Goal: Transaction & Acquisition: Purchase product/service

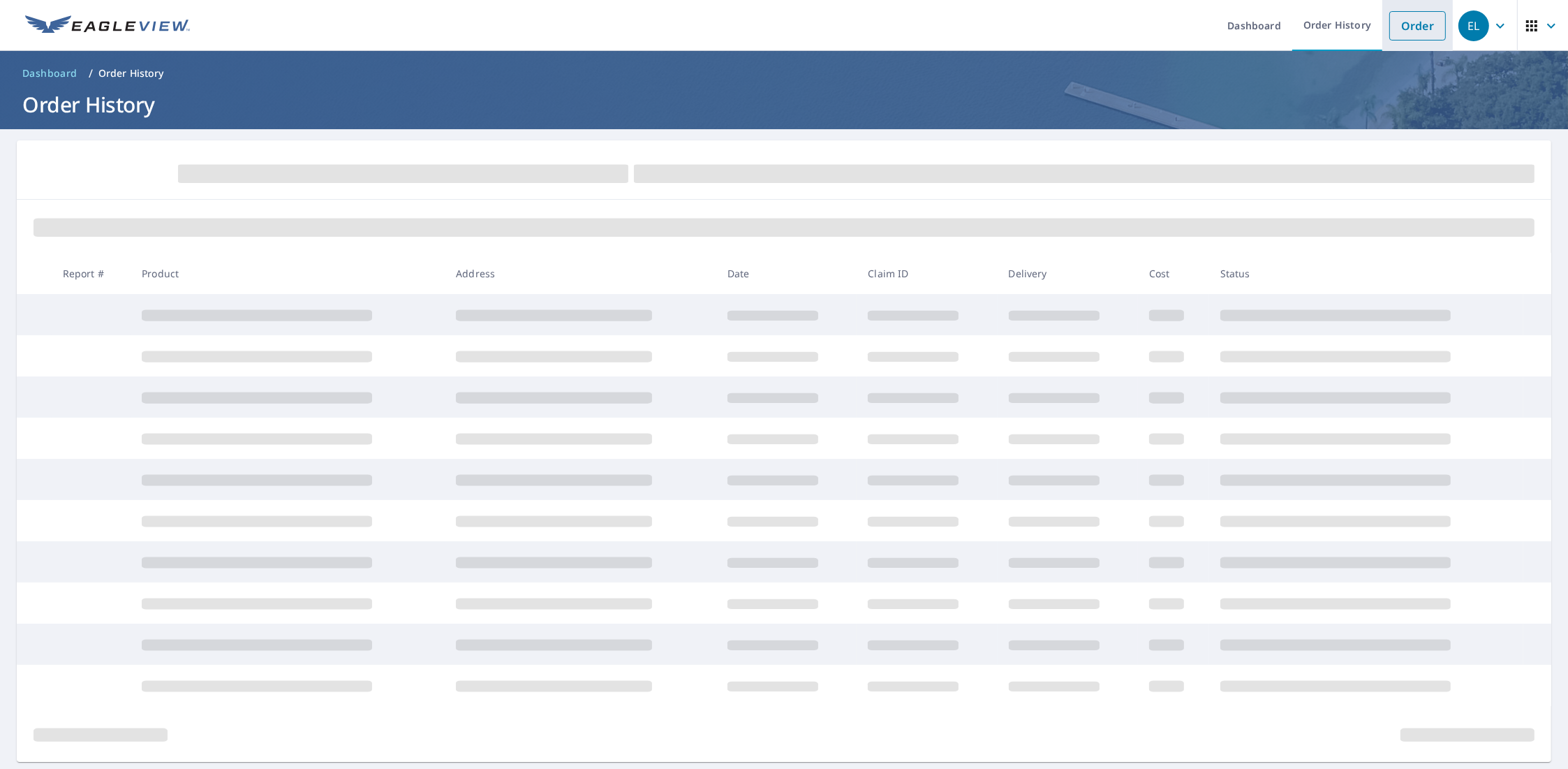
click at [1389, 32] on link "Order" at bounding box center [1418, 25] width 57 height 29
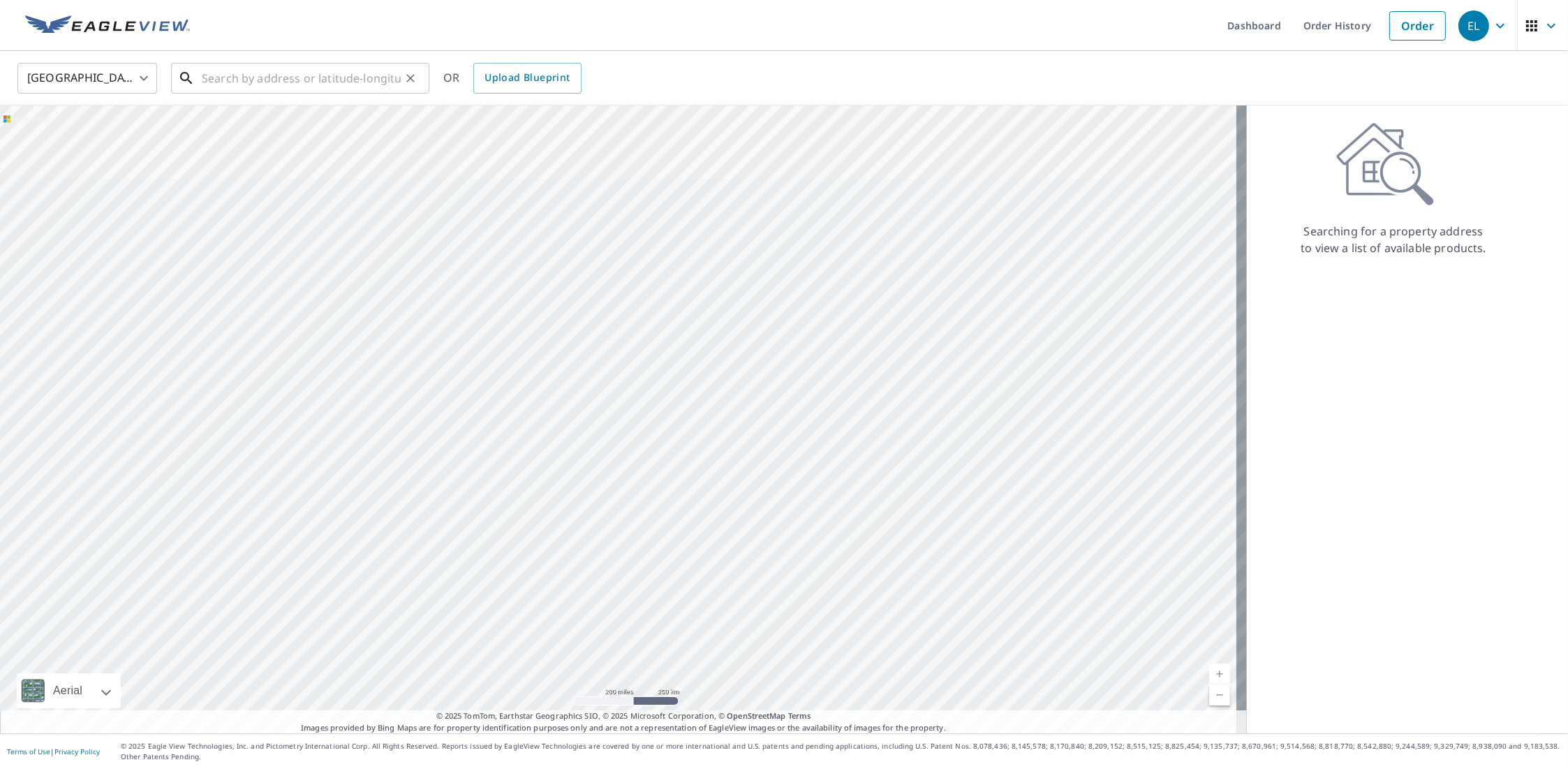
click at [359, 75] on input "text" at bounding box center [301, 77] width 199 height 39
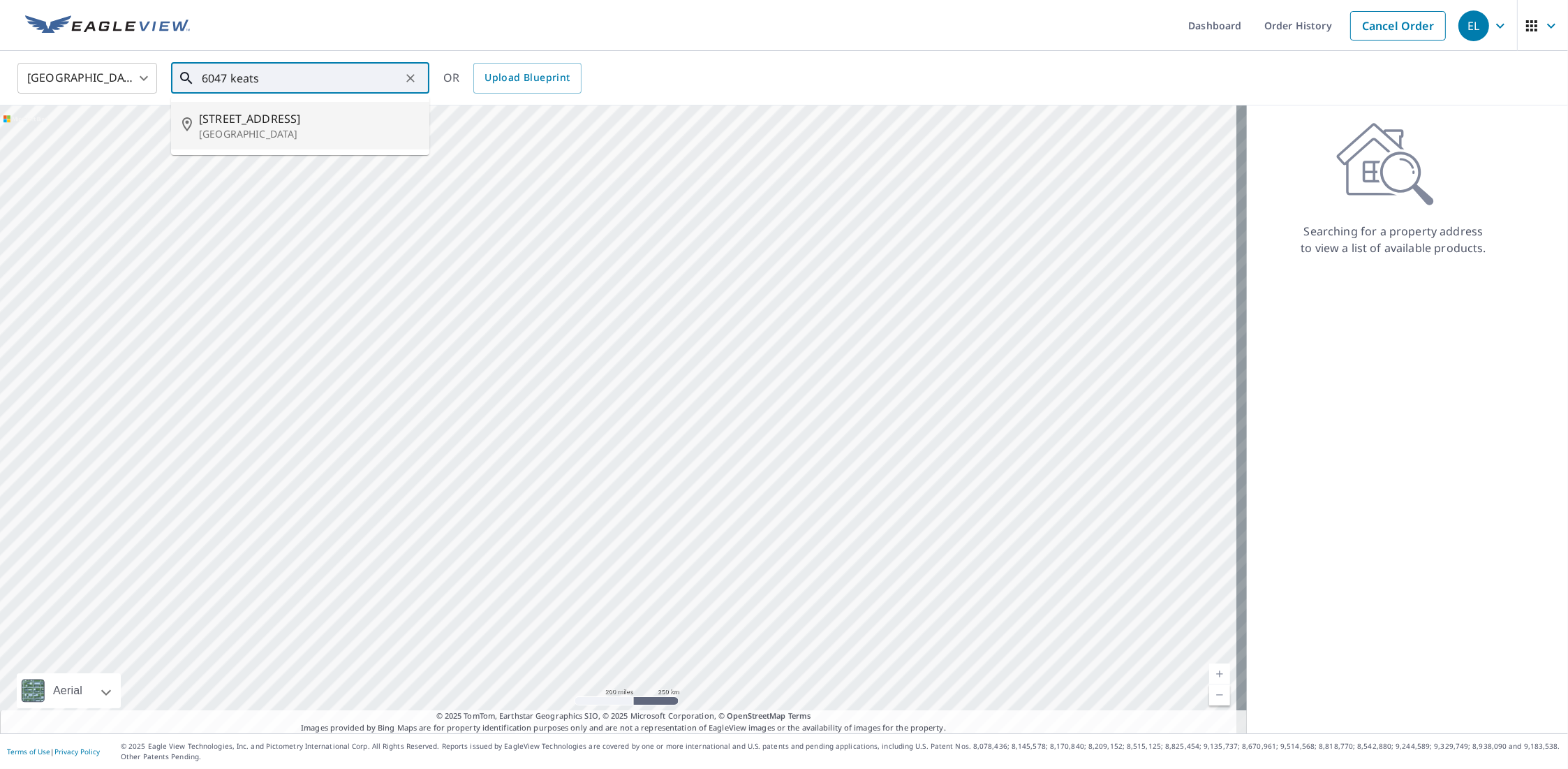
click at [326, 130] on p "[GEOGRAPHIC_DATA]" at bounding box center [308, 134] width 219 height 14
type input "[STREET_ADDRESS]"
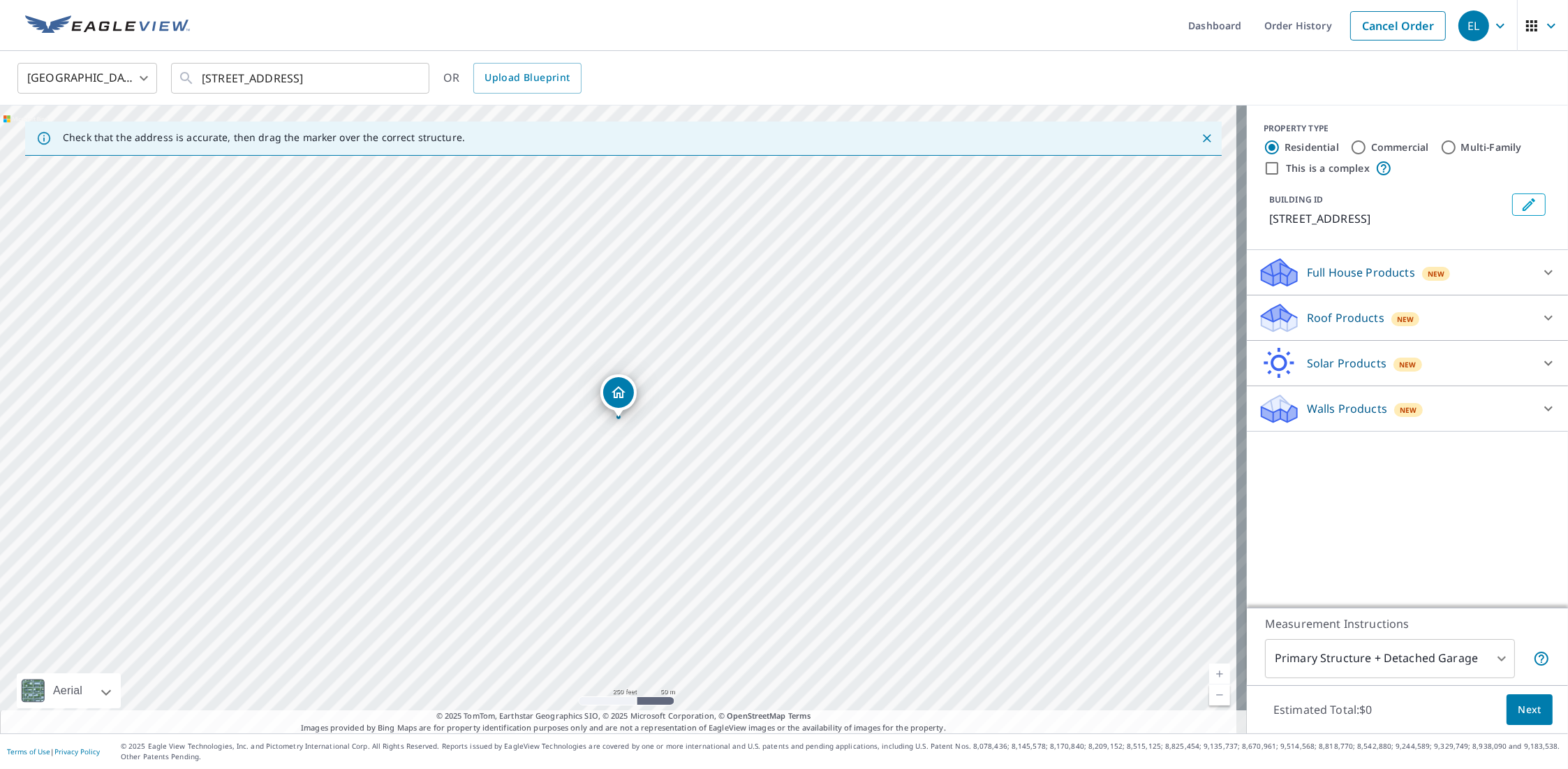
click at [1324, 315] on p "Roof Products" at bounding box center [1345, 317] width 77 height 17
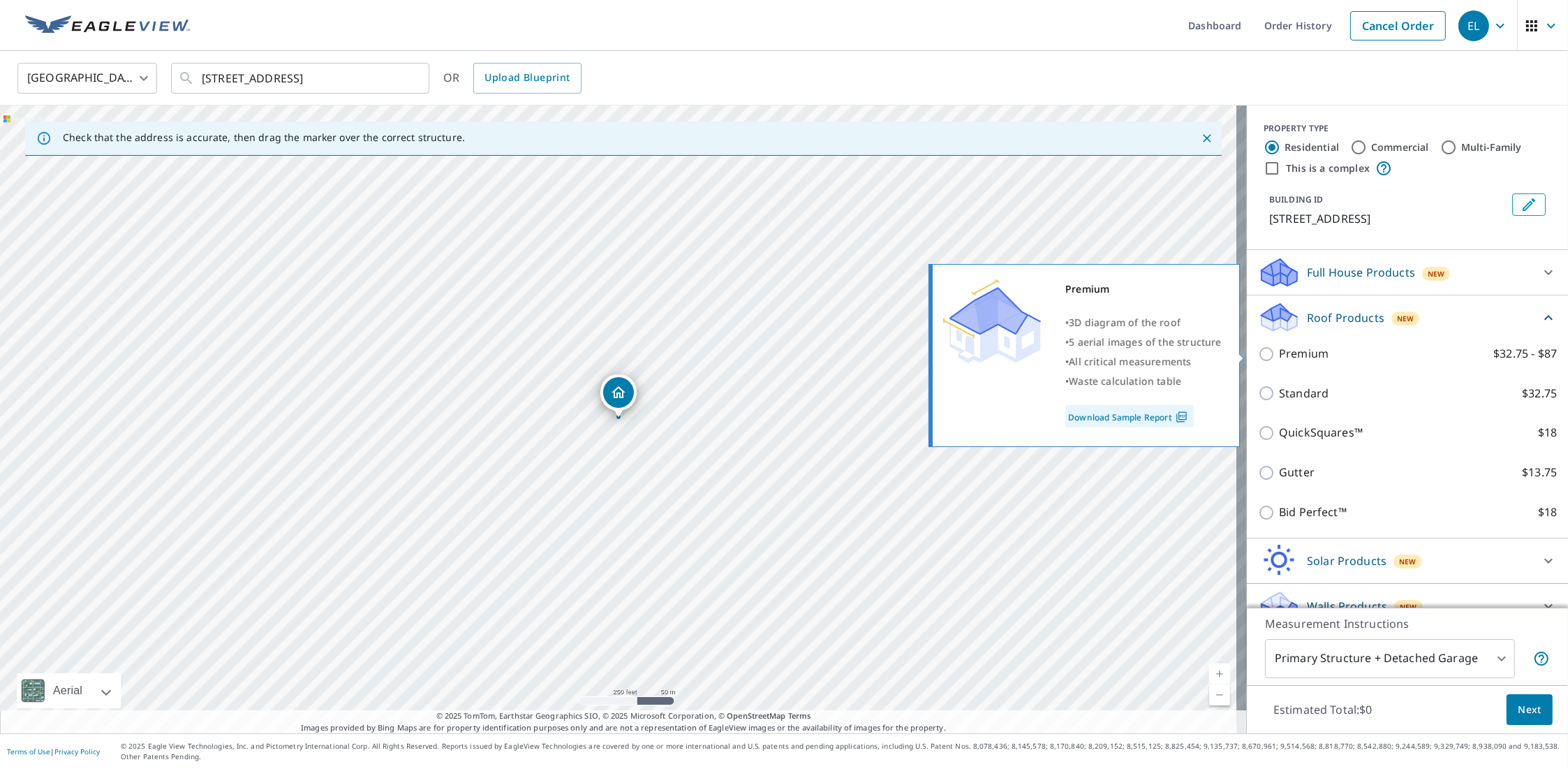
click at [1305, 347] on p "Premium" at bounding box center [1303, 354] width 50 height 17
click at [1279, 347] on input "Premium $32.75 - $87" at bounding box center [1268, 353] width 21 height 17
checkbox input "true"
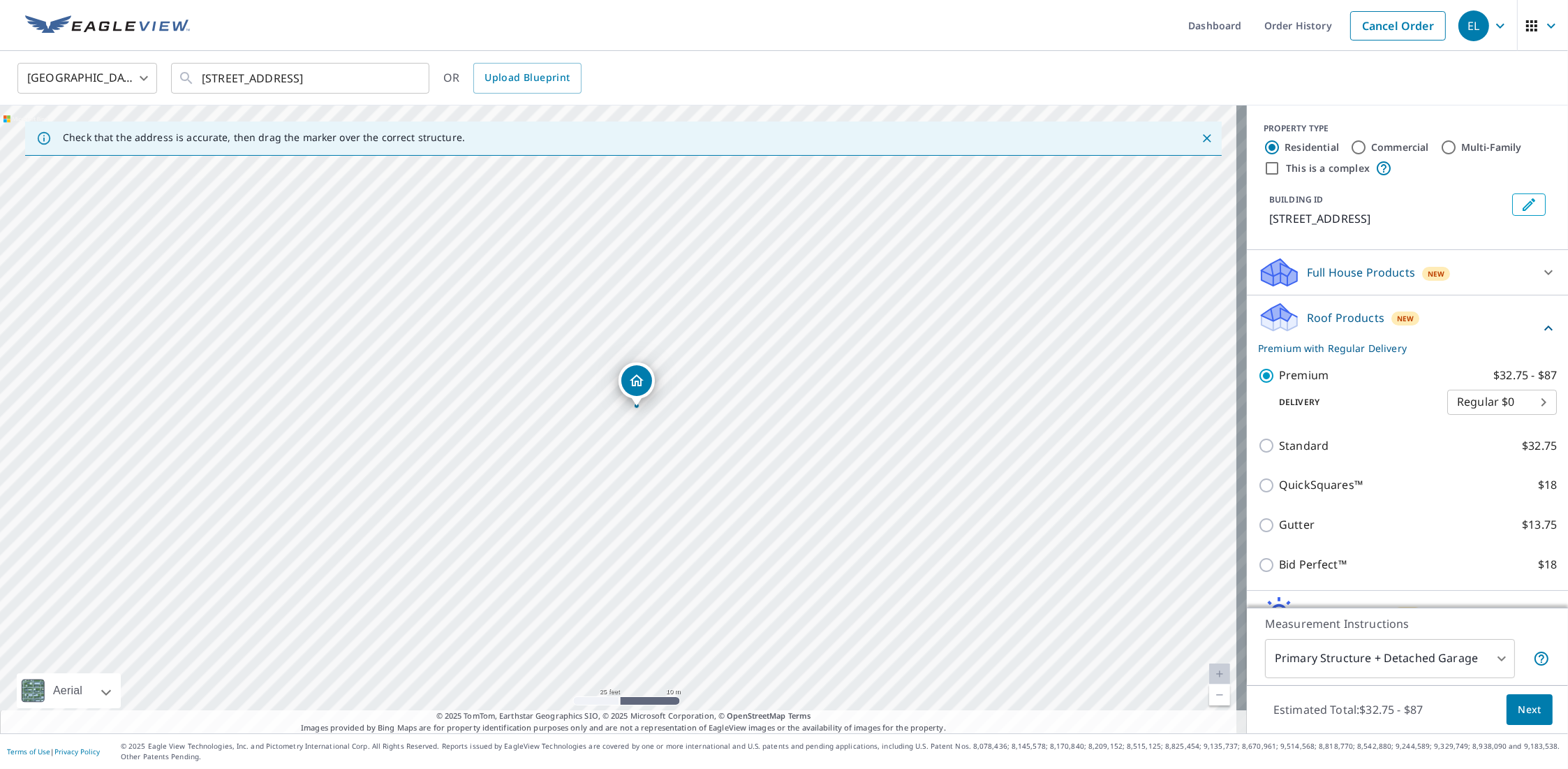
drag, startPoint x: 547, startPoint y: 389, endPoint x: 654, endPoint y: 376, distance: 107.8
click at [654, 376] on div "[STREET_ADDRESS]" at bounding box center [623, 419] width 1247 height 628
click at [1532, 707] on button "Next" at bounding box center [1529, 710] width 46 height 32
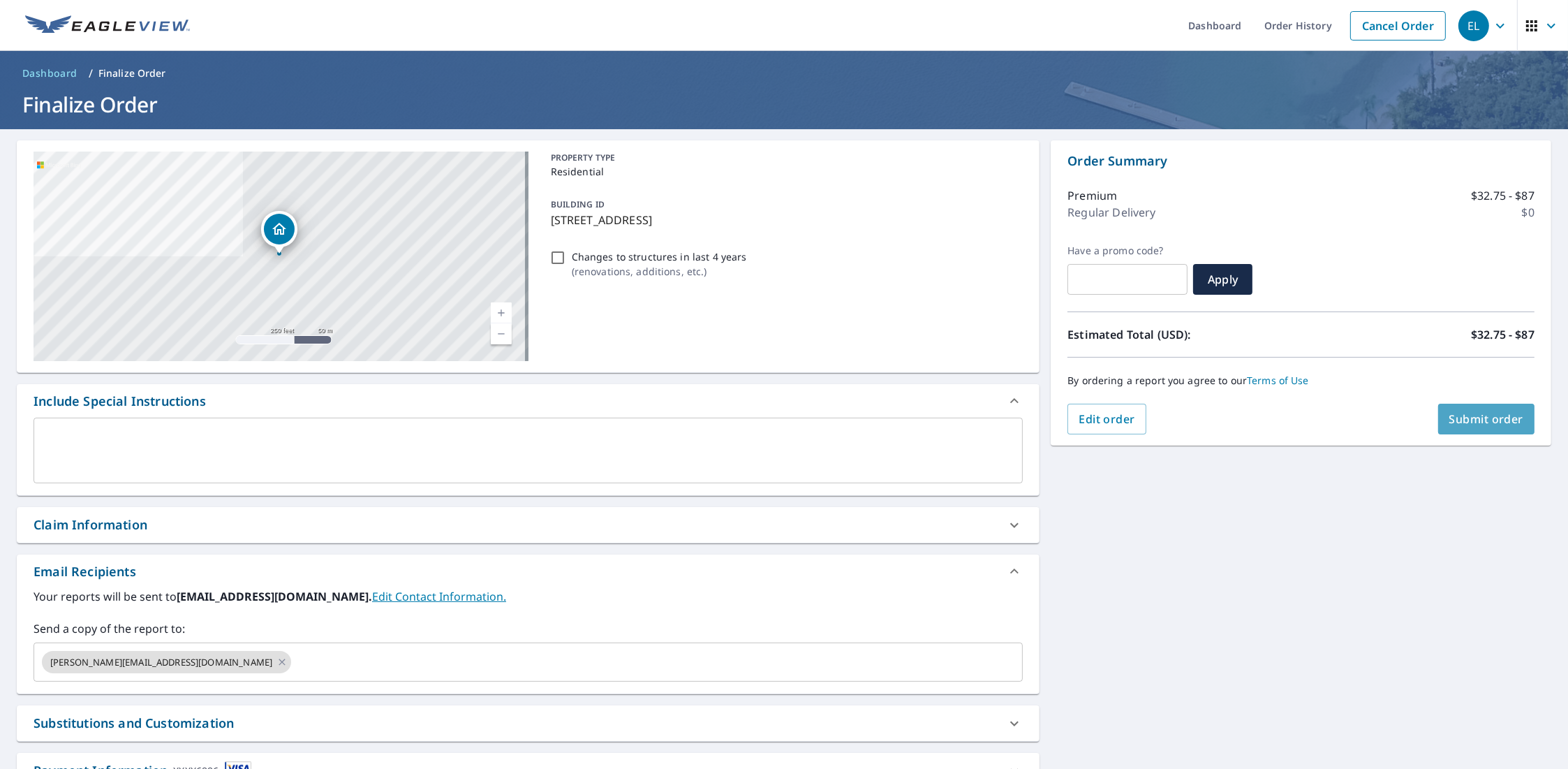
click at [1465, 414] on span "Submit order" at bounding box center [1487, 419] width 75 height 15
